Goal: Check status: Check status

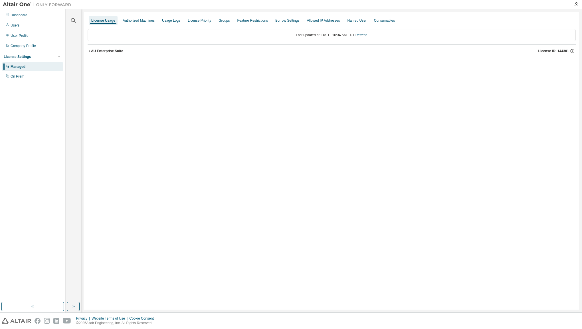
click at [91, 52] on icon "button" at bounding box center [89, 50] width 3 height 3
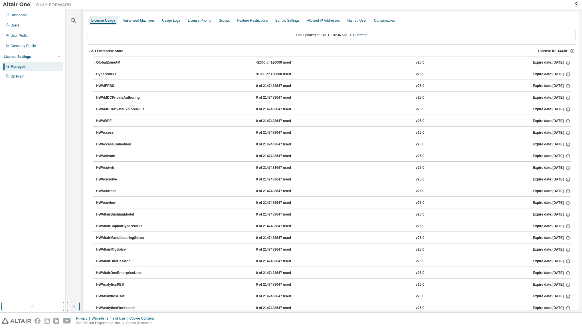
click at [95, 73] on icon "button" at bounding box center [94, 74] width 3 height 3
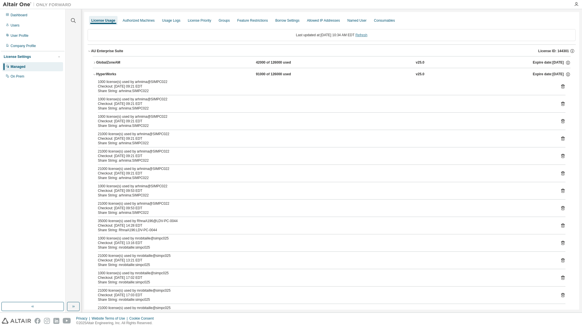
click at [367, 33] on link "Refresh" at bounding box center [361, 35] width 12 height 4
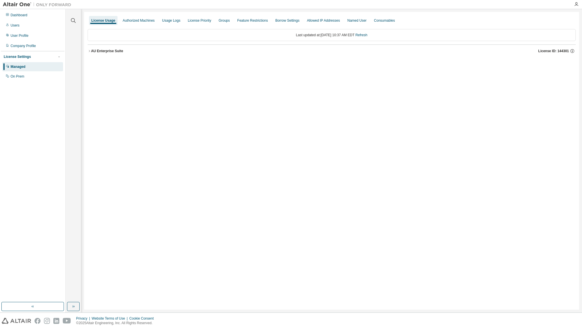
click at [96, 54] on button "AU Enterprise Suite License ID: 144301" at bounding box center [332, 51] width 488 height 13
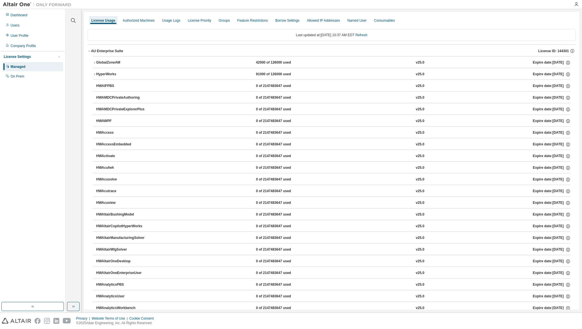
click at [96, 74] on icon "button" at bounding box center [94, 74] width 3 height 3
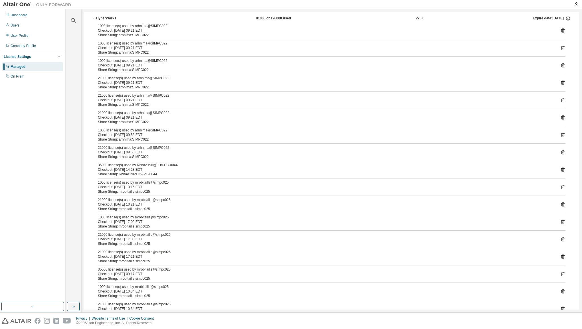
scroll to position [57, 0]
click at [286, 167] on div "Checkout: [DATE] 14:28 EDT" at bounding box center [325, 168] width 454 height 5
click at [560, 168] on icon at bounding box center [562, 168] width 5 height 5
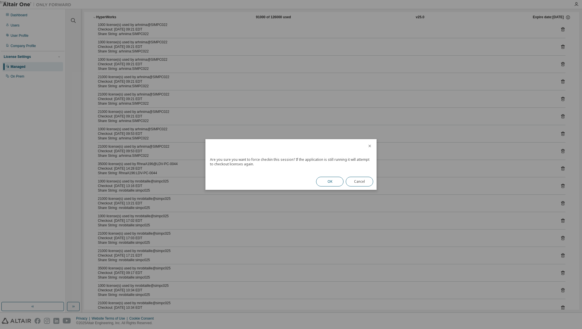
click at [327, 181] on button "OK" at bounding box center [329, 182] width 27 height 10
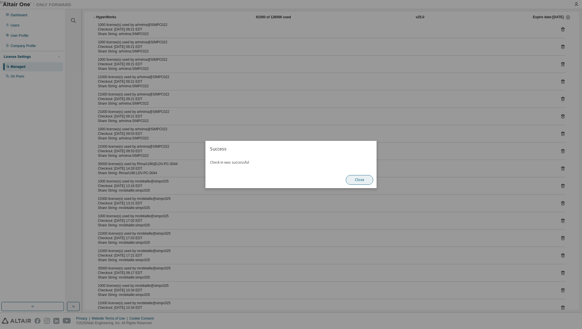
click at [360, 177] on button "Close" at bounding box center [359, 180] width 27 height 10
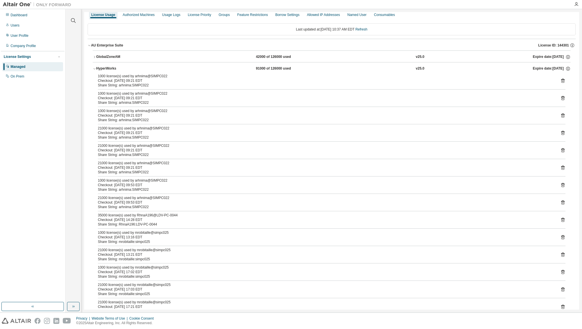
scroll to position [0, 0]
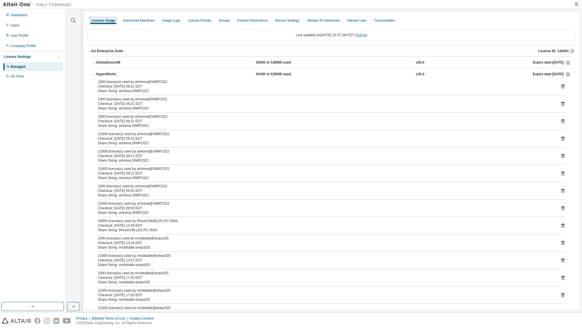
click at [367, 34] on link "Refresh" at bounding box center [361, 35] width 12 height 4
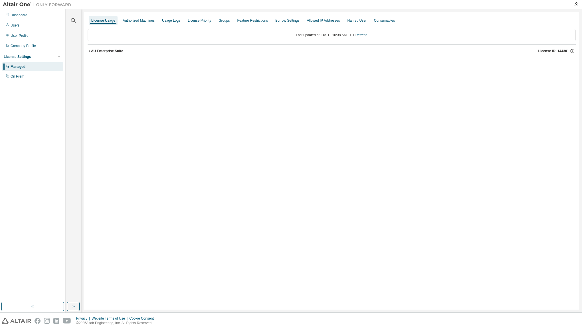
click at [95, 50] on div "AU Enterprise Suite" at bounding box center [107, 51] width 32 height 5
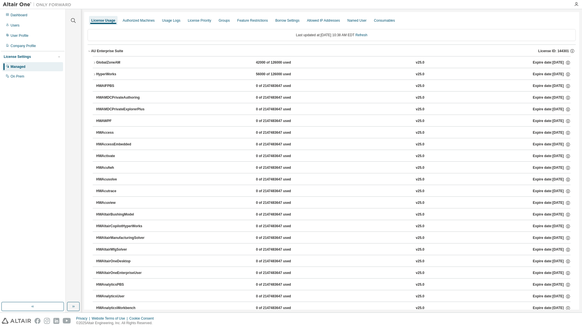
click at [97, 75] on div "HyperWorks" at bounding box center [121, 74] width 51 height 5
